Goal: Check status: Check status

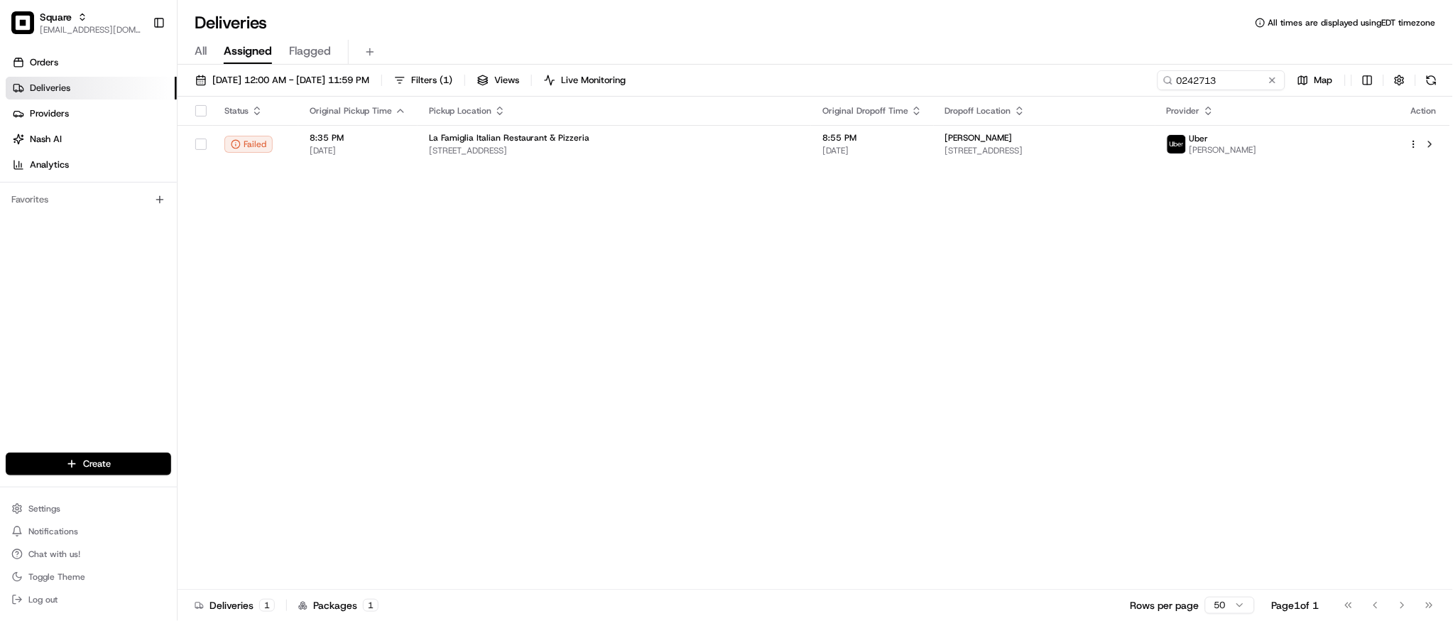
click at [1213, 67] on div "[DATE] 12:00 AM - [DATE] 11:59 PM Filters ( 1 ) Views Live Monitoring 0242713 M…" at bounding box center [814, 344] width 1275 height 559
click at [1203, 79] on input "0242713" at bounding box center [1200, 80] width 170 height 20
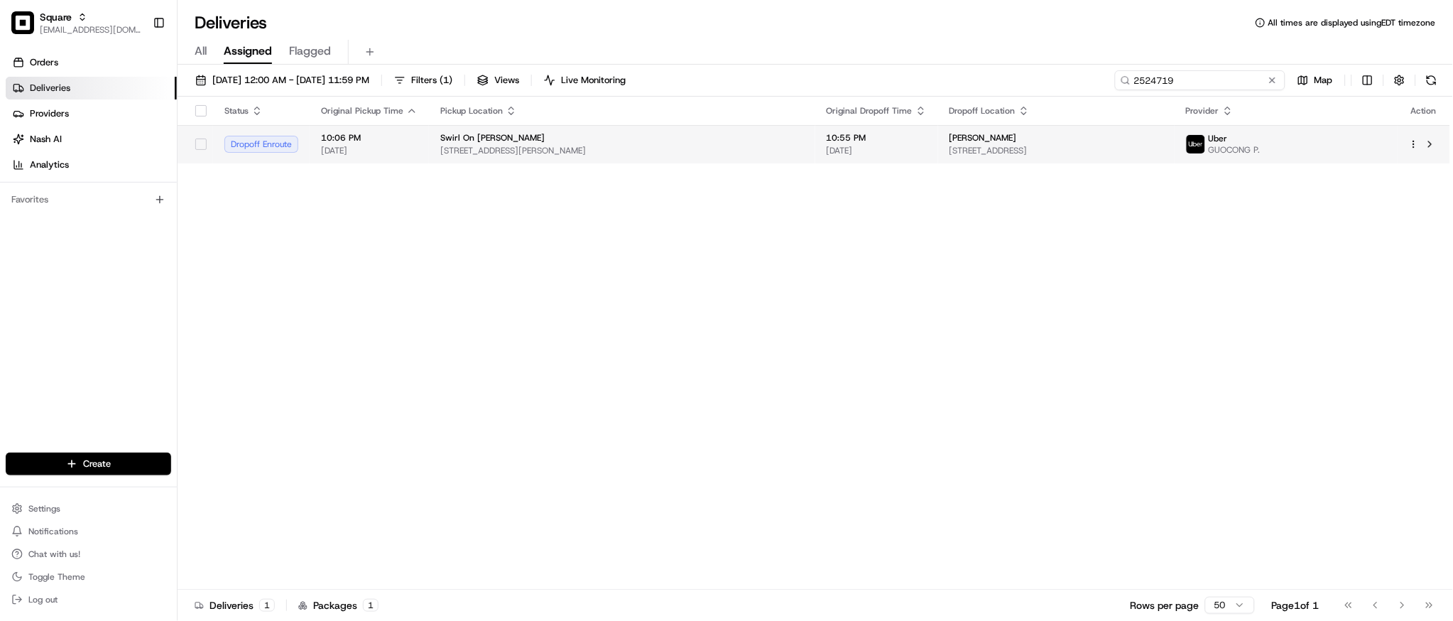
type input "2524719"
click at [858, 149] on span "[DATE]" at bounding box center [876, 150] width 100 height 11
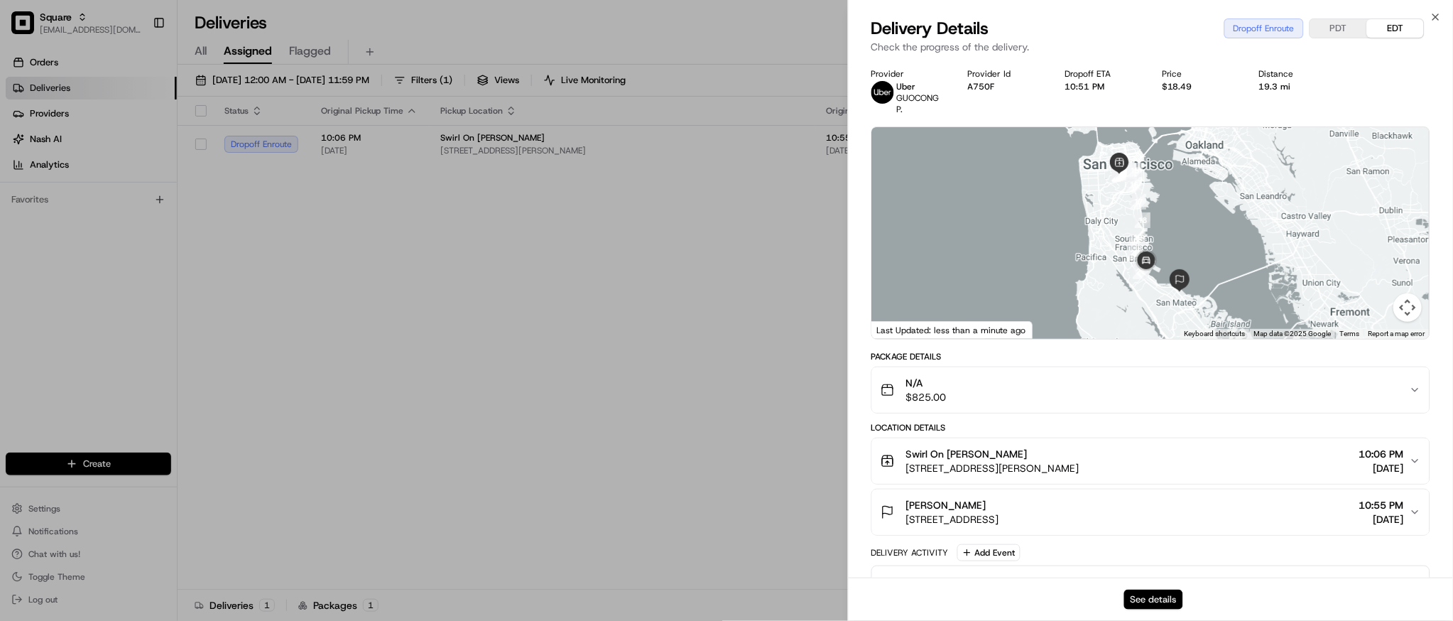
click at [1149, 594] on button "See details" at bounding box center [1153, 599] width 59 height 20
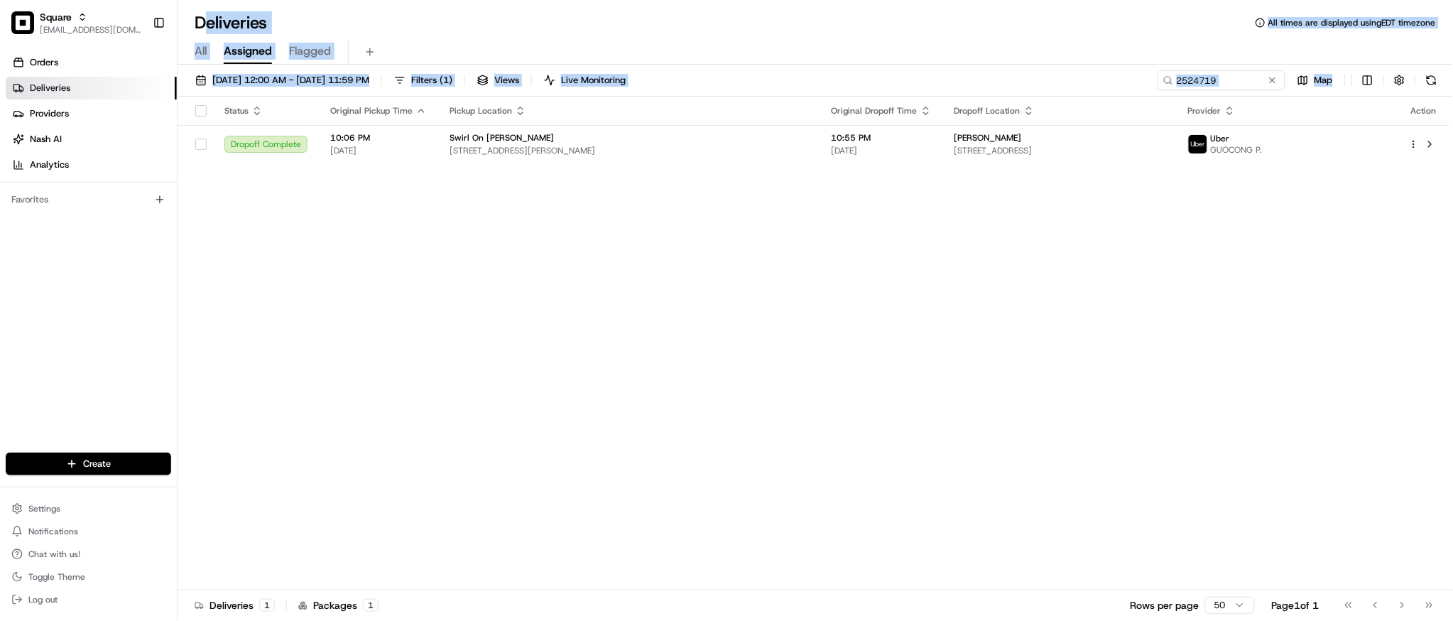
drag, startPoint x: 627, startPoint y: 341, endPoint x: 197, endPoint y: -144, distance: 648.8
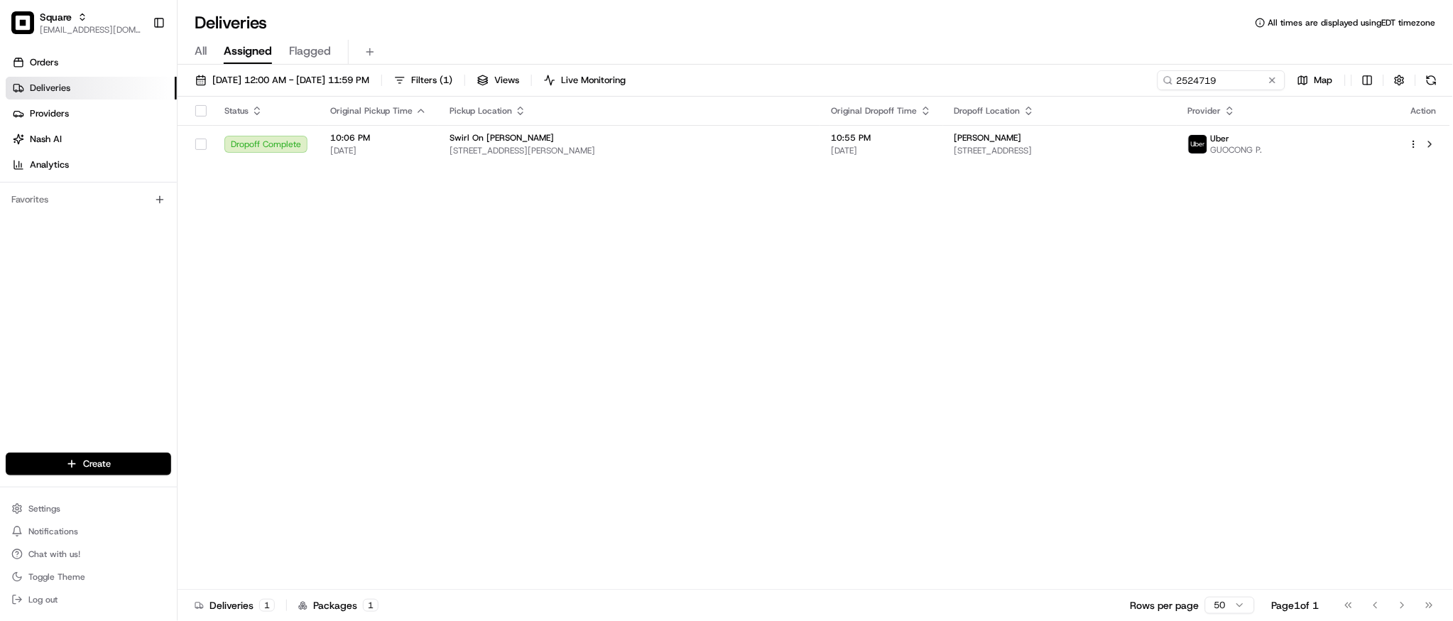
click at [1322, 465] on div "Status Original Pickup Time Pickup Location Original Dropoff Time Dropoff Locat…" at bounding box center [813, 343] width 1272 height 493
